Goal: Task Accomplishment & Management: Manage account settings

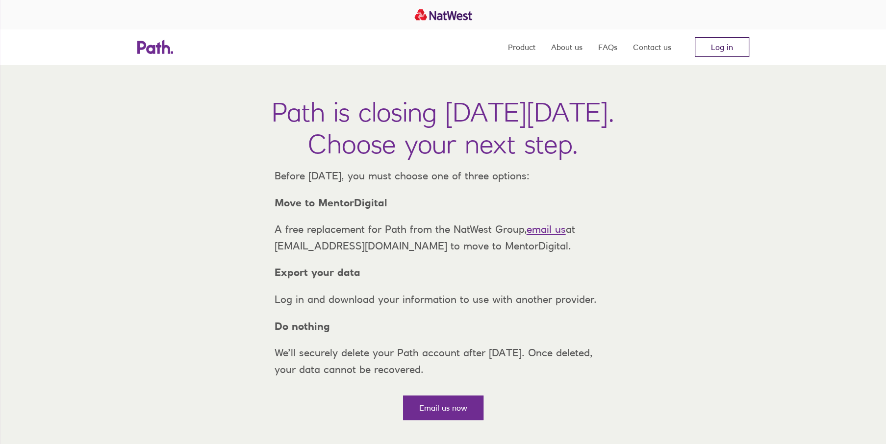
click at [724, 44] on link "Log in" at bounding box center [722, 47] width 54 height 20
click at [734, 51] on link "Log in" at bounding box center [722, 47] width 54 height 20
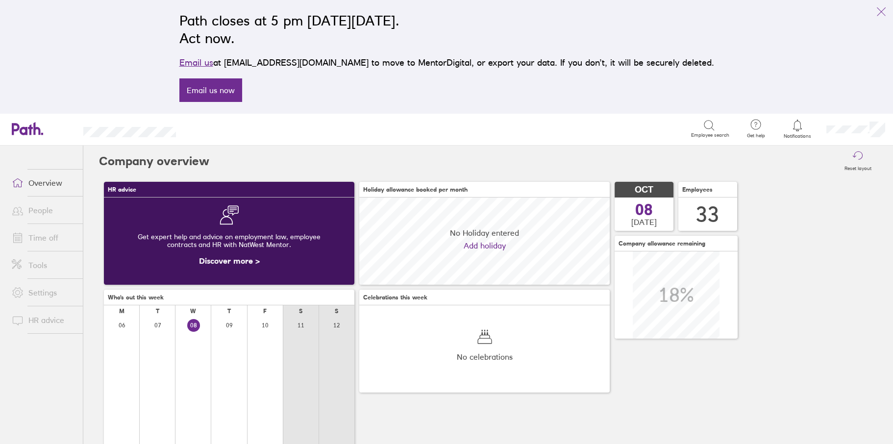
scroll to position [87, 250]
click at [44, 208] on link "People" at bounding box center [43, 211] width 79 height 20
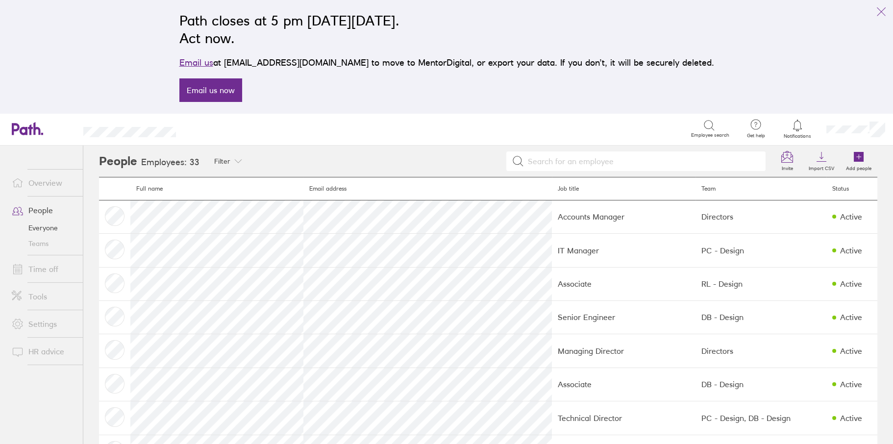
click at [42, 267] on link "Time off" at bounding box center [43, 269] width 79 height 20
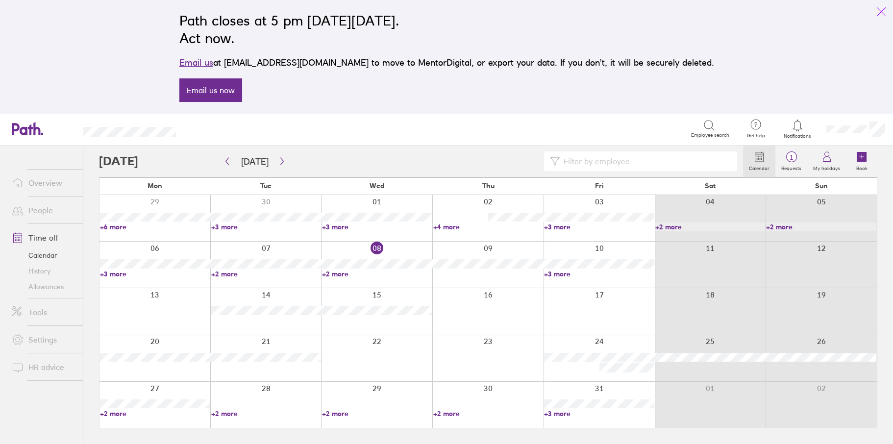
click at [880, 8] on icon "link" at bounding box center [882, 12] width 12 height 12
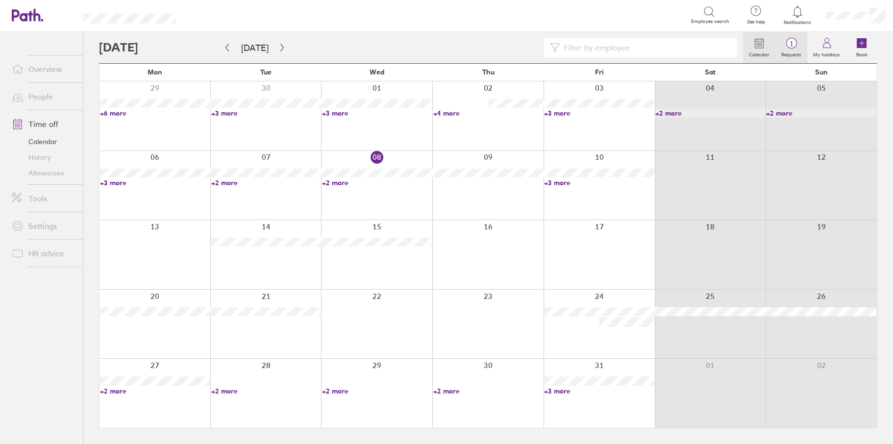
click at [795, 46] on span "1" at bounding box center [792, 44] width 32 height 8
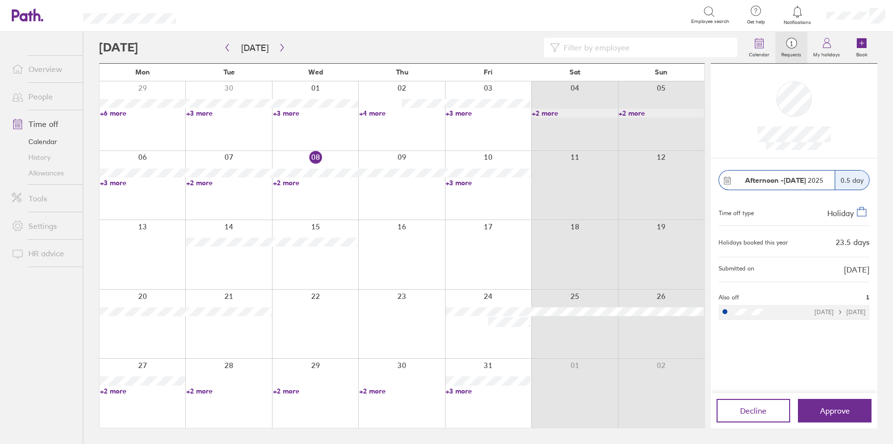
click at [43, 98] on link "People" at bounding box center [43, 97] width 79 height 20
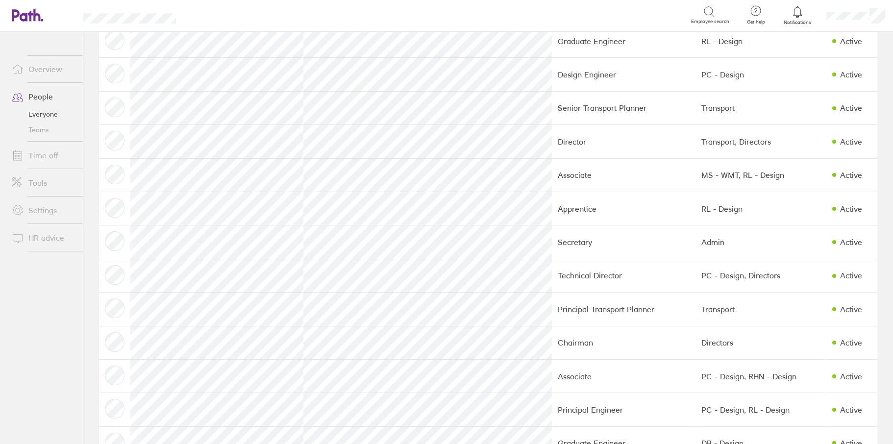
scroll to position [539, 0]
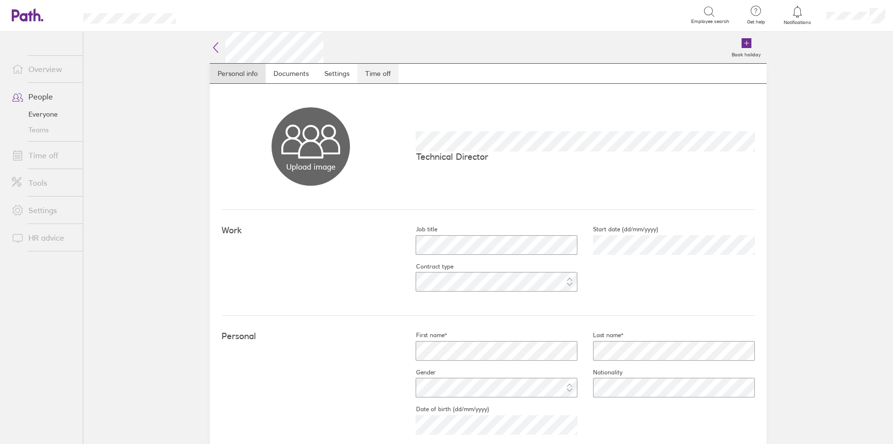
click at [370, 72] on link "Time off" at bounding box center [377, 74] width 41 height 20
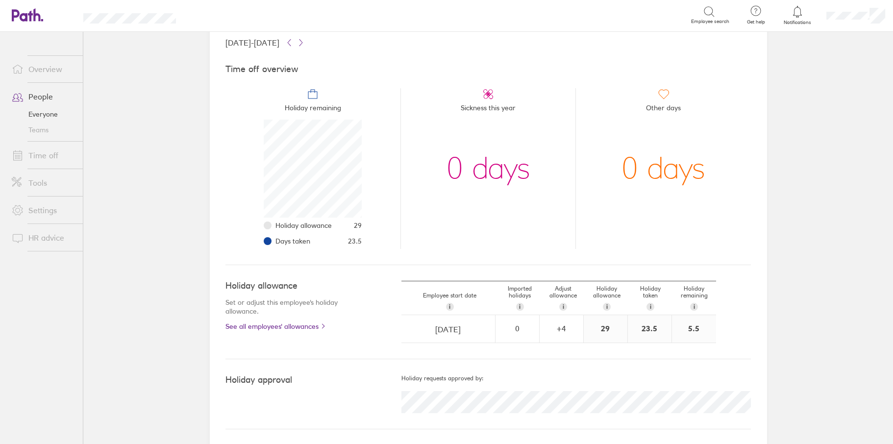
scroll to position [63, 0]
click at [38, 153] on link "Time off" at bounding box center [43, 156] width 79 height 20
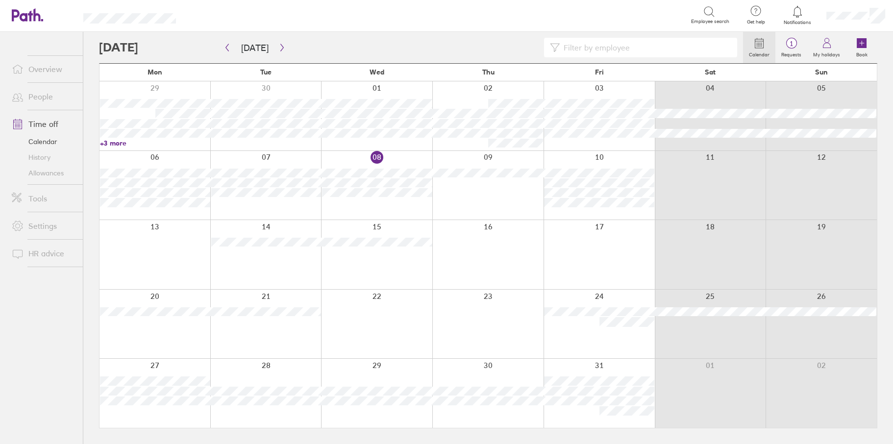
click at [794, 48] on circle at bounding box center [791, 43] width 10 height 10
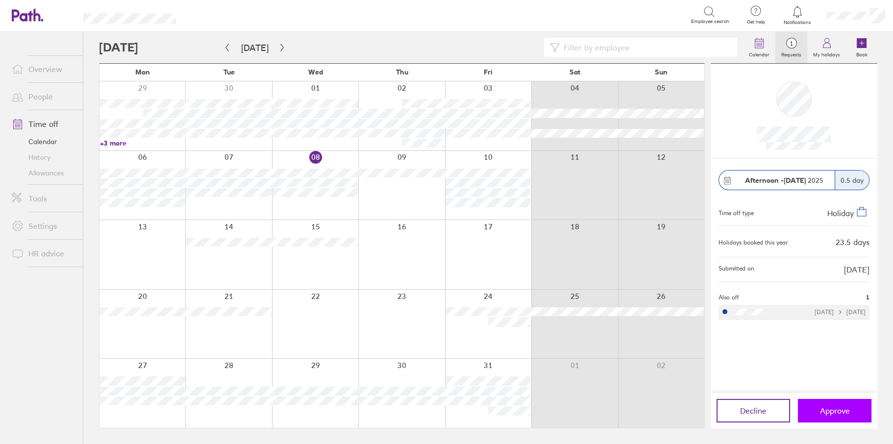
click at [826, 409] on span "Approve" at bounding box center [835, 410] width 30 height 9
click at [819, 410] on button "Approve" at bounding box center [835, 411] width 74 height 24
